Goal: Task Accomplishment & Management: Manage account settings

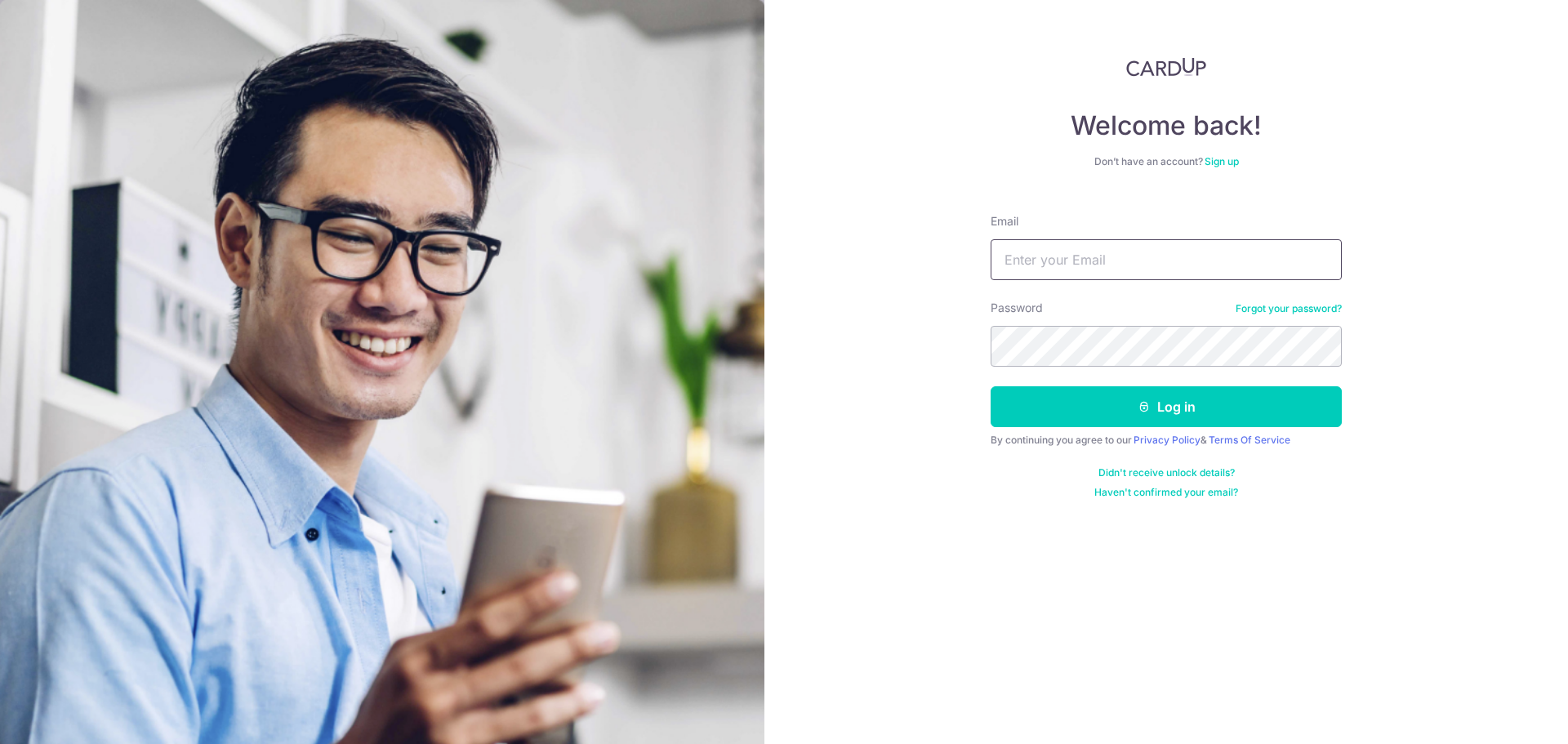
click at [1106, 261] on input "Email" at bounding box center [1166, 260] width 351 height 40
type input "jodaminte@gmail.com"
click at [990, 386] on button "Log in" at bounding box center [1166, 406] width 351 height 40
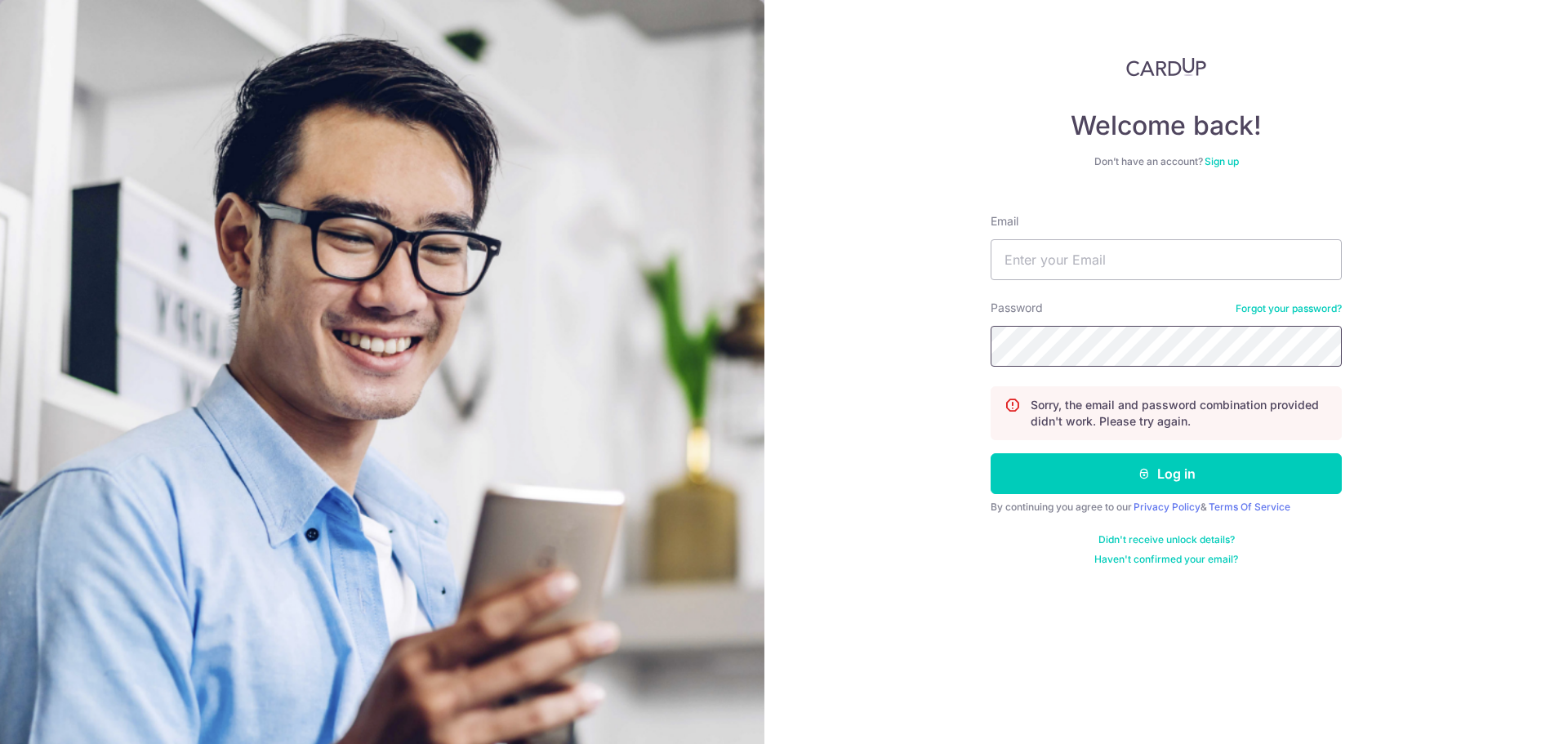
click at [990, 453] on button "Log in" at bounding box center [1166, 474] width 351 height 40
click at [1093, 261] on input "Email" at bounding box center [1166, 260] width 351 height 40
type input "[EMAIL_ADDRESS][DOMAIN_NAME]"
click at [990, 453] on button "Log in" at bounding box center [1166, 474] width 351 height 40
click at [1098, 243] on input "Email" at bounding box center [1166, 260] width 351 height 40
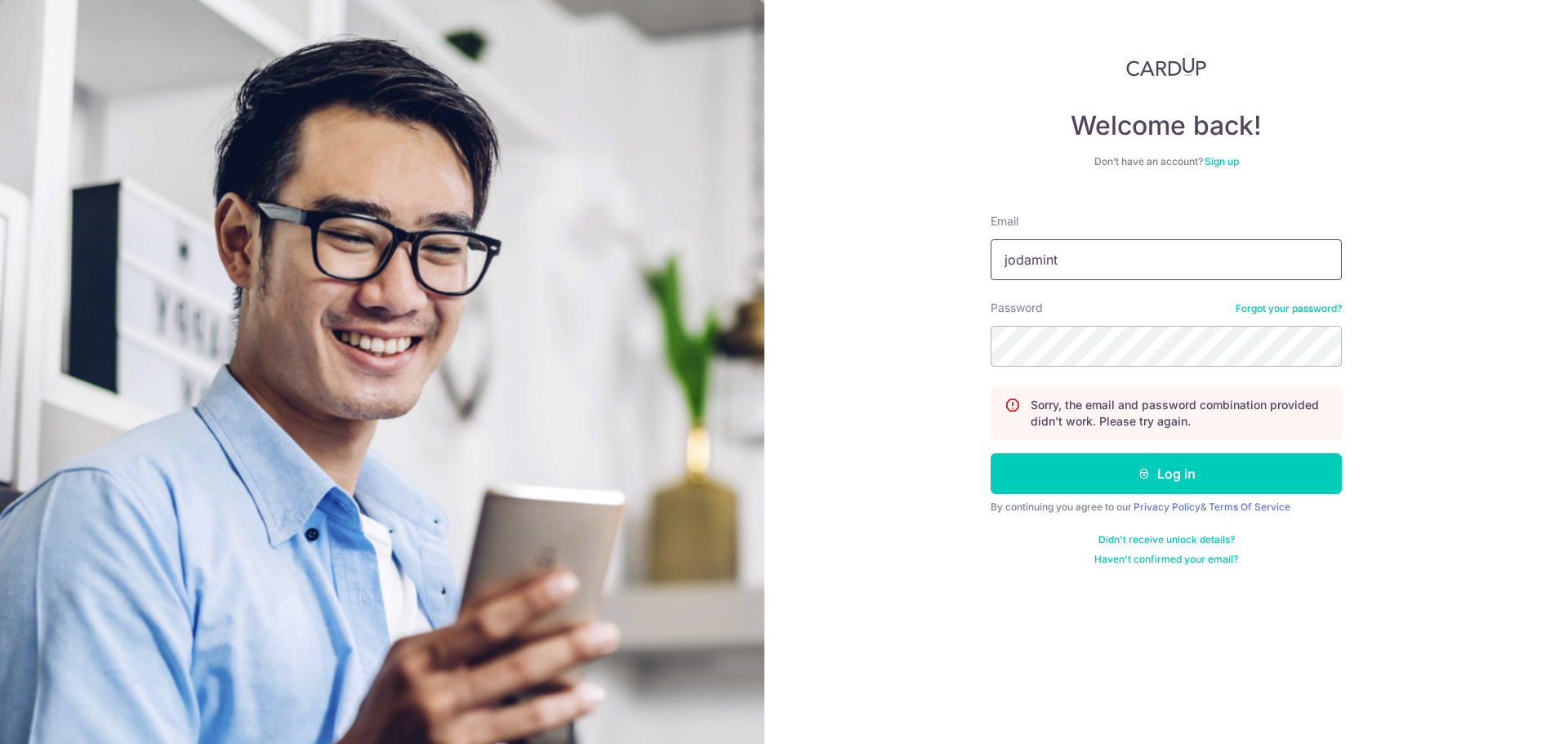
type input "jodaminte@gmail.com"
click at [990, 453] on button "Log in" at bounding box center [1166, 474] width 351 height 40
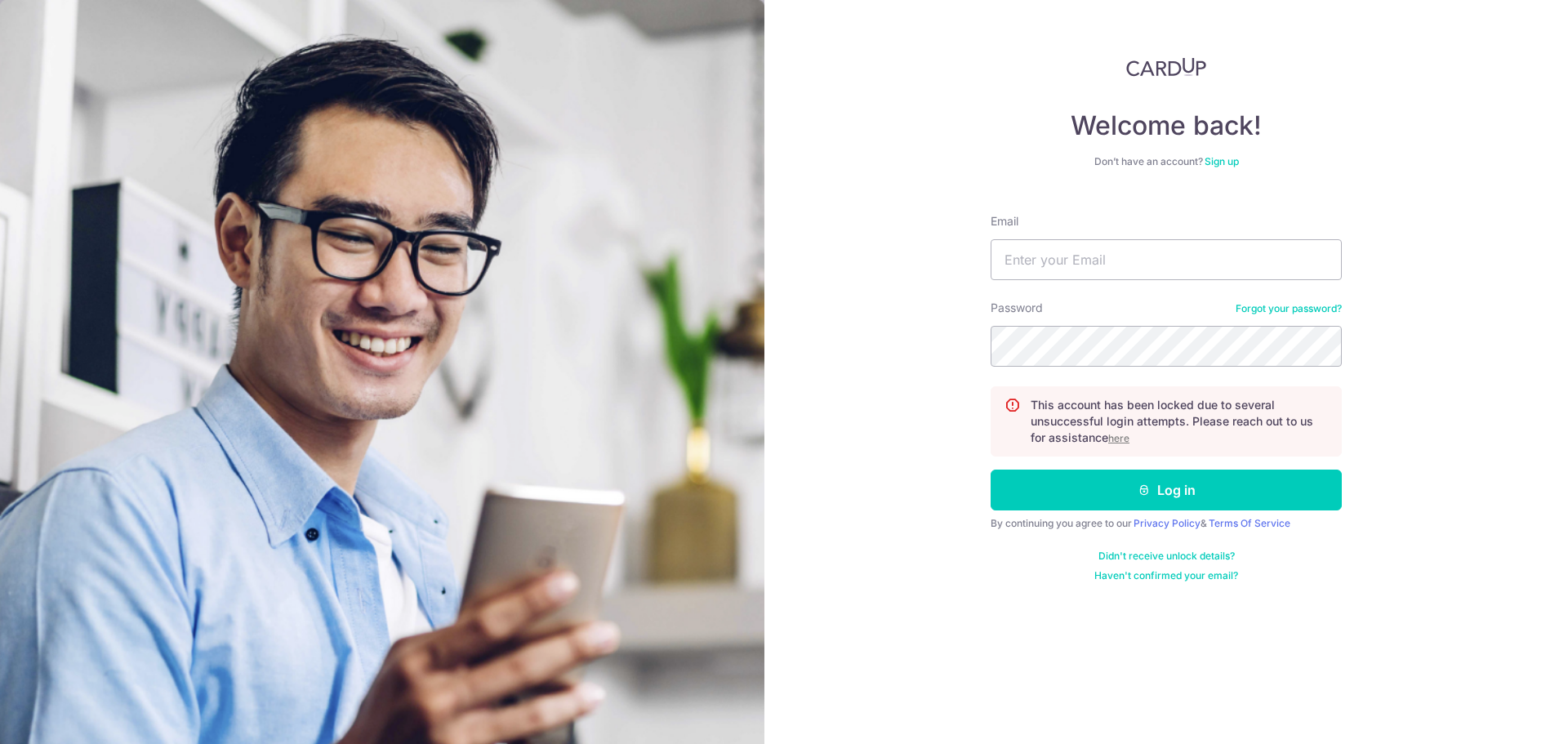
click at [1118, 437] on u "here" at bounding box center [1119, 438] width 21 height 13
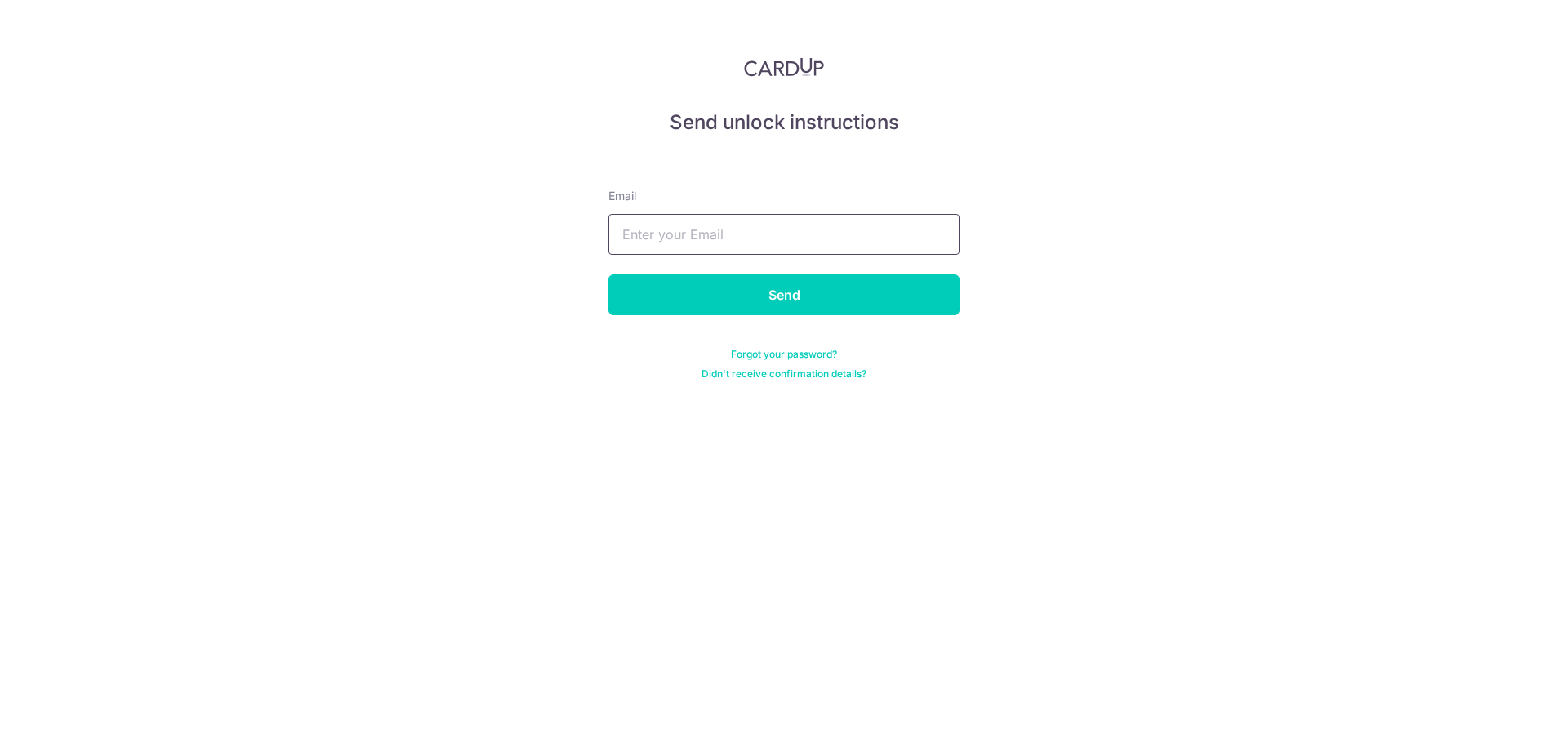
click at [872, 246] on input "text" at bounding box center [784, 234] width 351 height 40
type input "[EMAIL_ADDRESS][DOMAIN_NAME]"
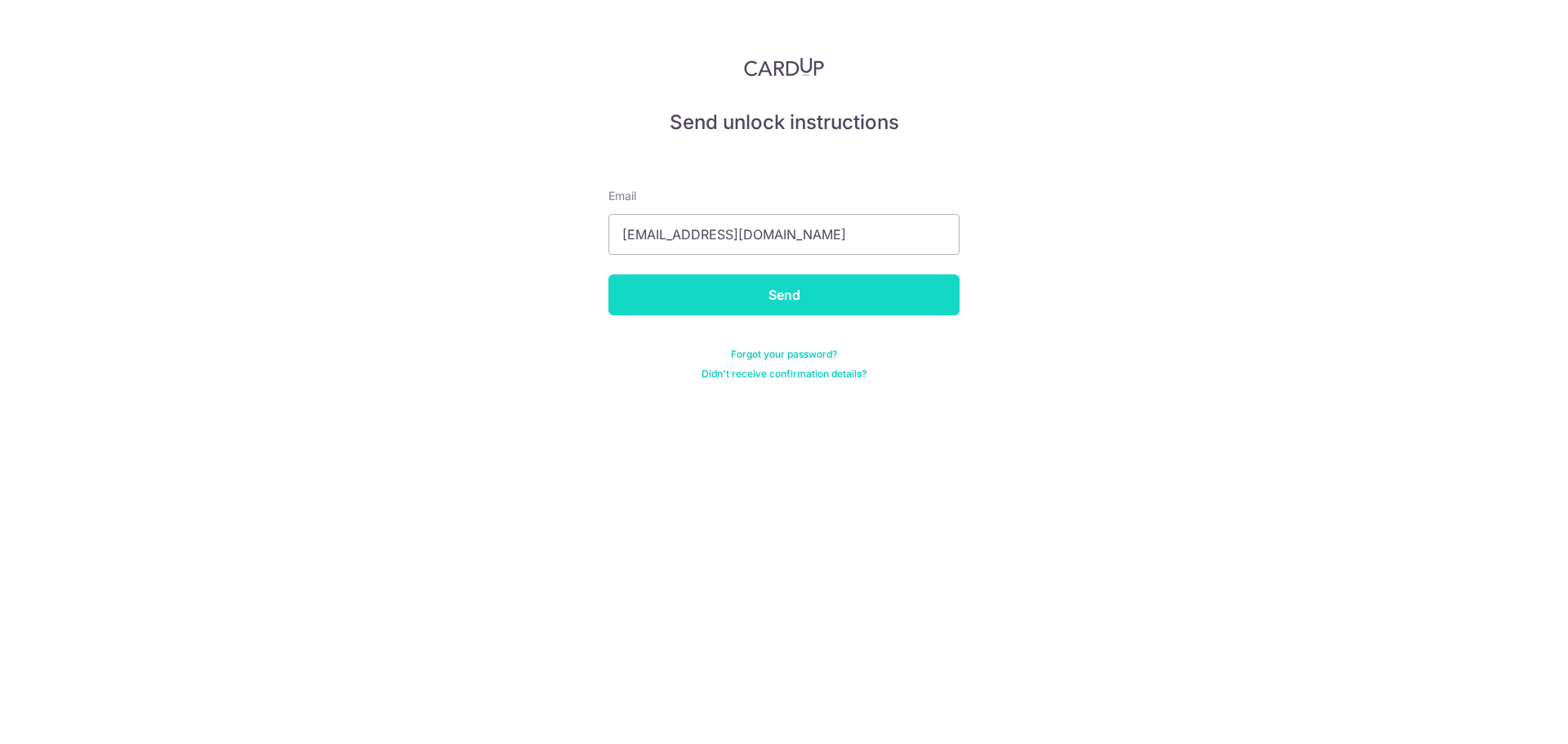
click at [758, 304] on input "Send" at bounding box center [784, 295] width 351 height 40
